Goal: Task Accomplishment & Management: Use online tool/utility

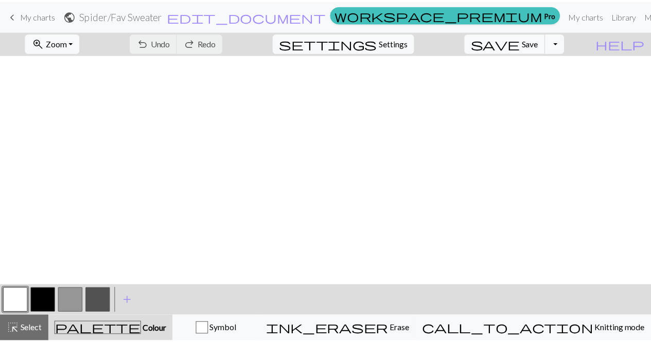
scroll to position [0, 8]
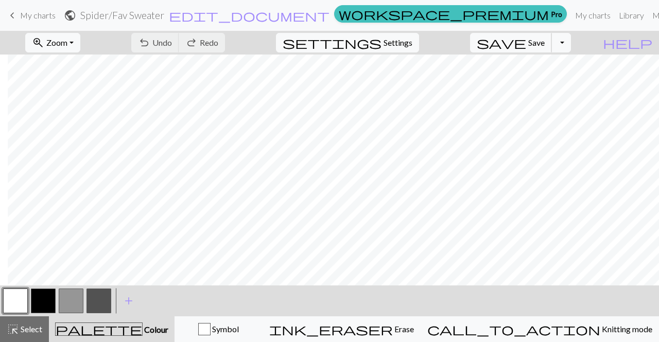
click at [526, 47] on span "save" at bounding box center [501, 43] width 49 height 14
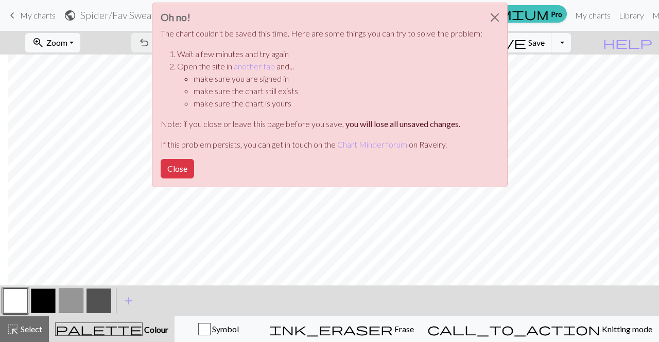
click at [180, 170] on button "Close" at bounding box center [177, 169] width 33 height 20
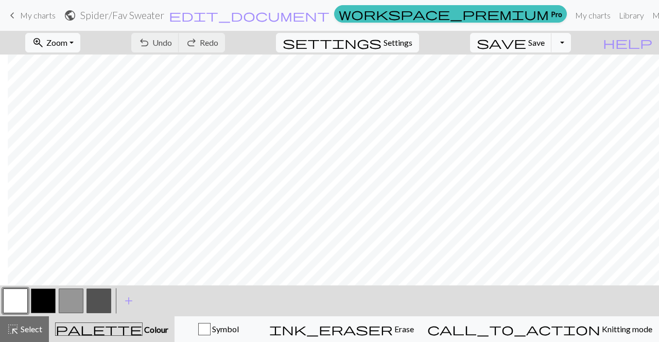
click at [37, 7] on link "keyboard_arrow_left My charts" at bounding box center [30, 15] width 49 height 17
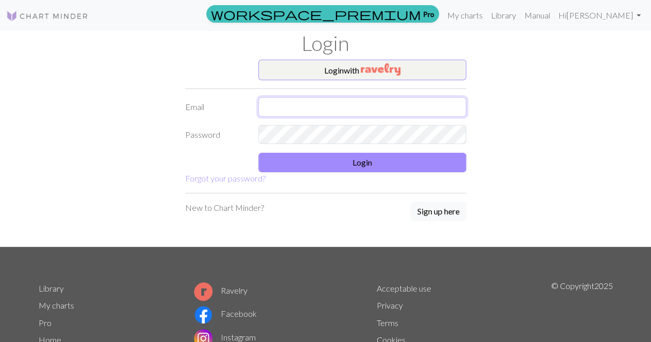
type input "[EMAIL_ADDRESS][DOMAIN_NAME]"
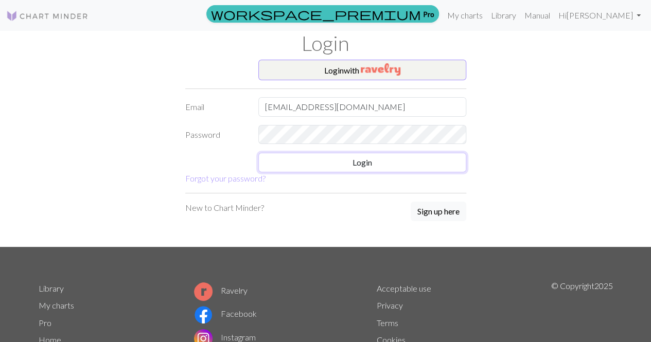
click at [339, 168] on button "Login" at bounding box center [362, 163] width 208 height 20
